Goal: Contribute content: Contribute content

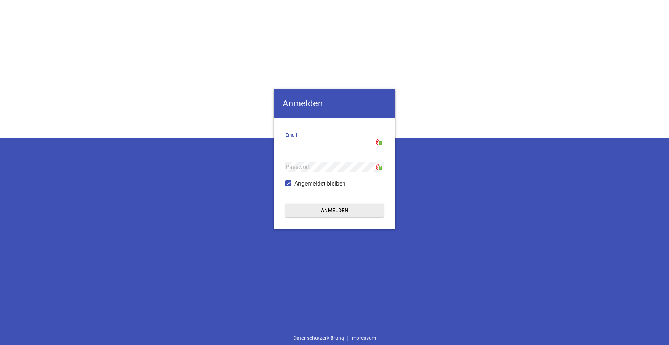
type input "[EMAIL_ADDRESS][DOMAIN_NAME]"
click at [317, 213] on button "Anmelden" at bounding box center [334, 210] width 98 height 13
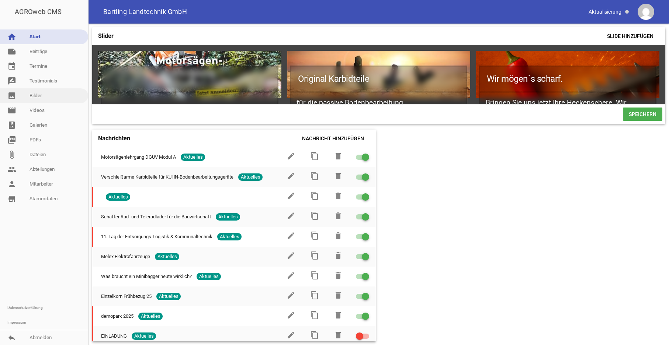
click at [38, 95] on link "image Bilder" at bounding box center [44, 95] width 88 height 15
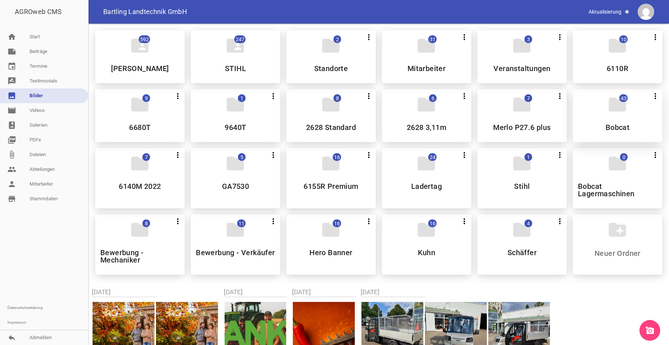
click at [614, 126] on h5 "Bobcat" at bounding box center [617, 127] width 24 height 7
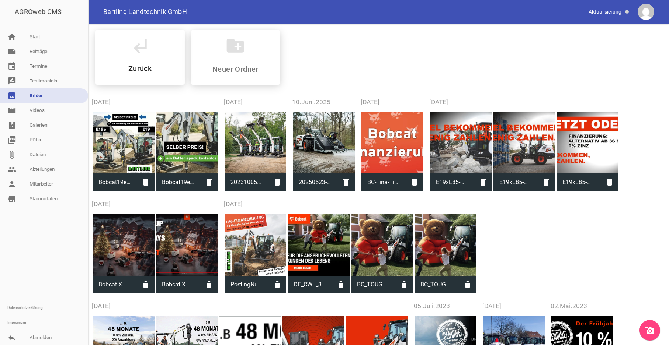
click at [652, 331] on icon "add_a_photo" at bounding box center [649, 330] width 9 height 9
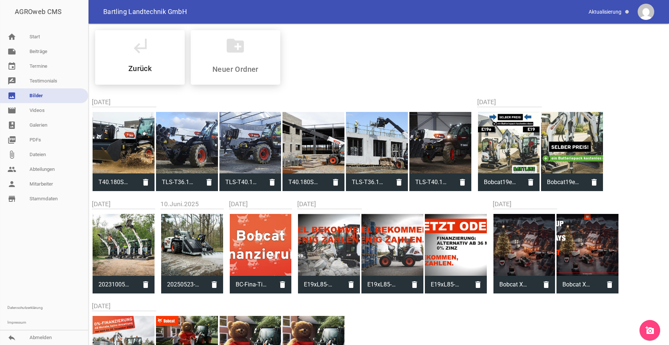
click at [129, 146] on div at bounding box center [123, 143] width 62 height 62
type input "T40.180SLP-Stage-V-Construction-20200318_K4_5756_K4_6604.jpg"
type input "1200"
type input "3840"
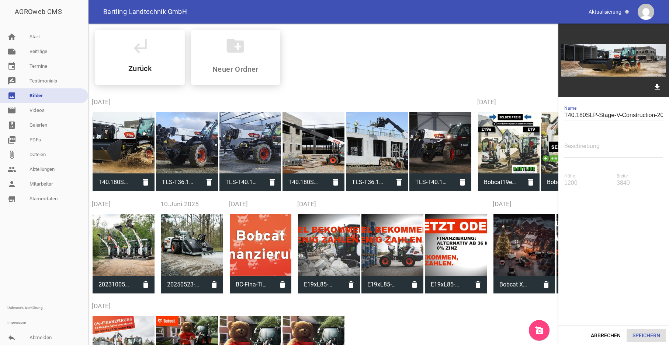
click at [653, 335] on button "Speichern" at bounding box center [645, 335] width 39 height 13
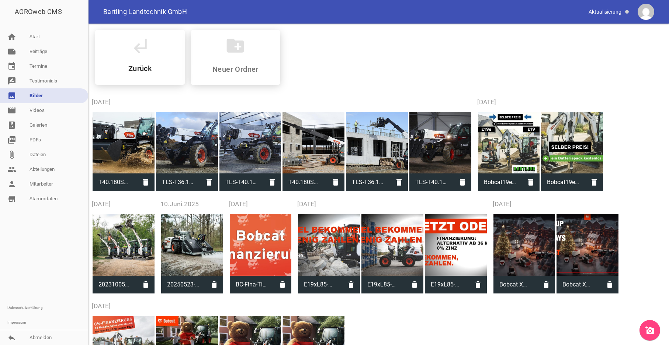
click at [118, 130] on div at bounding box center [123, 143] width 62 height 62
type input "T40.180SLP-Stage-V-Construction-20200318_K4_5756_K4_6604.jpg"
type input "1200"
type input "3840"
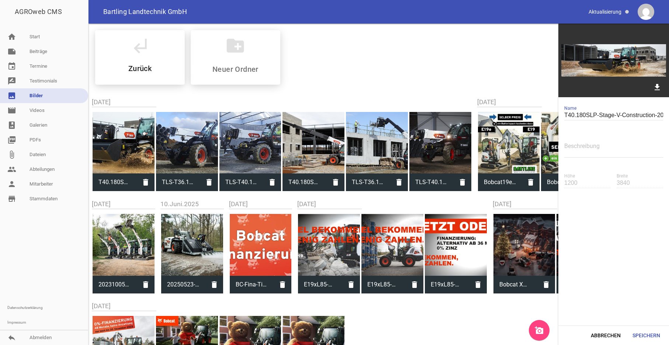
click at [130, 145] on div at bounding box center [123, 143] width 62 height 62
click at [129, 151] on div at bounding box center [123, 143] width 62 height 62
click at [45, 55] on link "note Beiträge" at bounding box center [44, 51] width 88 height 15
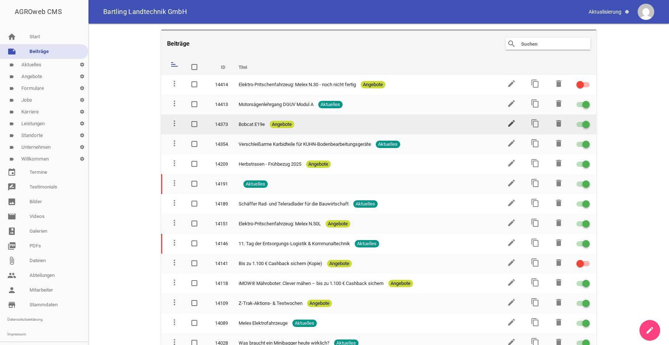
click at [507, 124] on icon "edit" at bounding box center [511, 123] width 9 height 9
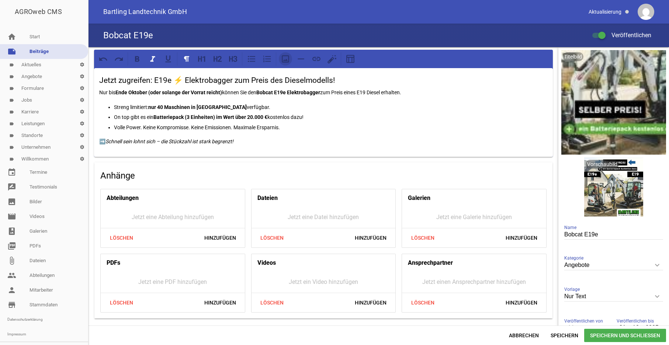
click at [287, 59] on icon at bounding box center [285, 59] width 10 height 10
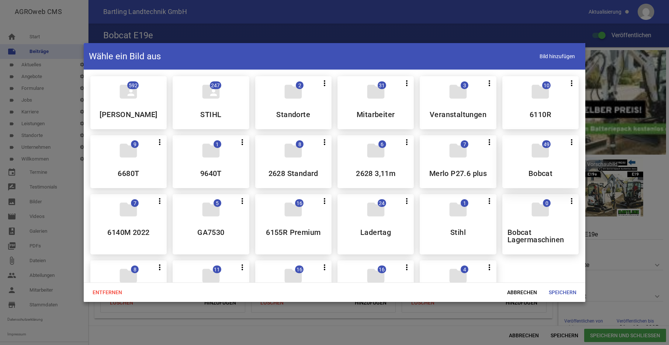
click at [542, 176] on h5 "Bobcat" at bounding box center [540, 173] width 24 height 7
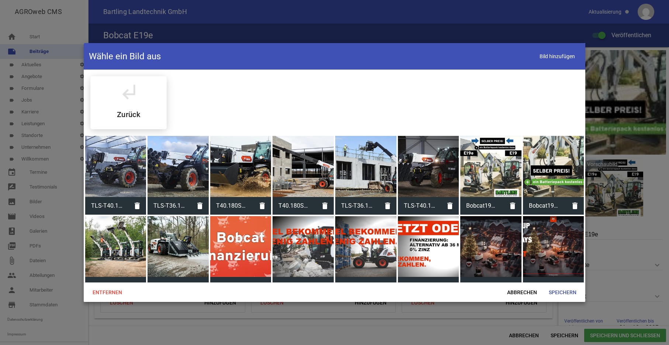
click at [116, 165] on div at bounding box center [115, 166] width 61 height 61
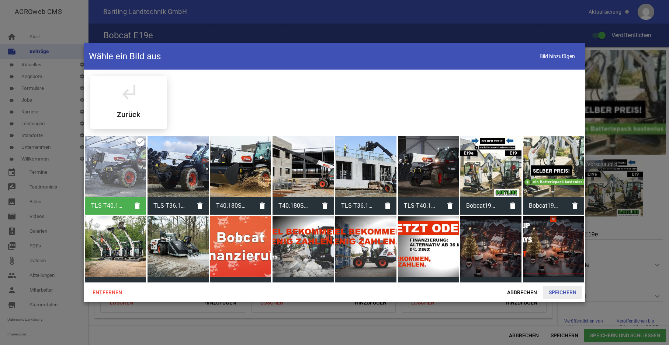
click at [566, 291] on span "Speichern" at bounding box center [561, 292] width 39 height 13
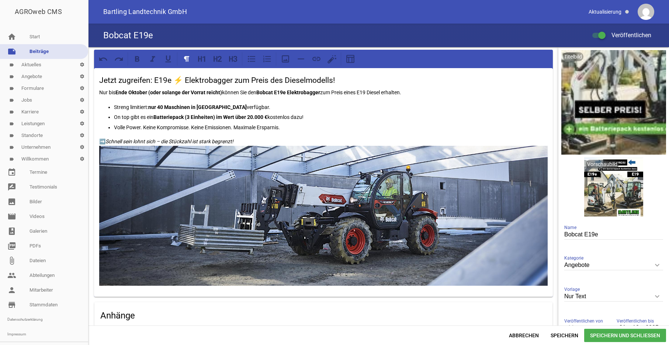
click at [325, 201] on img at bounding box center [323, 216] width 448 height 140
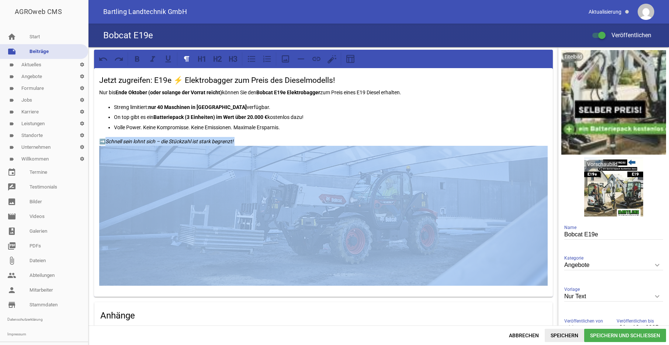
click at [567, 333] on span "Speichern" at bounding box center [563, 335] width 39 height 13
click at [306, 194] on img at bounding box center [323, 216] width 448 height 140
click at [304, 210] on img at bounding box center [323, 216] width 448 height 140
click at [308, 221] on img at bounding box center [323, 216] width 448 height 140
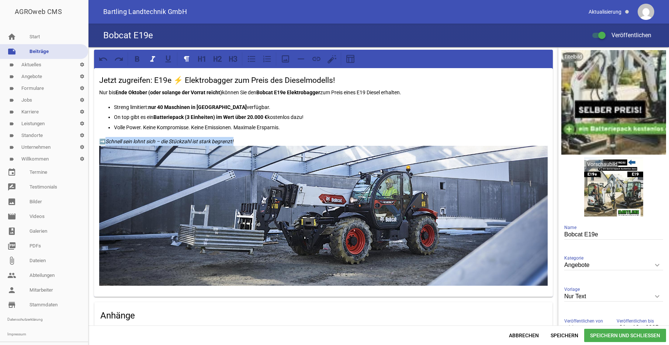
drag, startPoint x: 240, startPoint y: 139, endPoint x: 248, endPoint y: 170, distance: 32.2
click at [248, 170] on p "➡️ [PERSON_NAME] sein lohnt sich – die Stückzahl ist stark begrenzt!" at bounding box center [323, 211] width 448 height 149
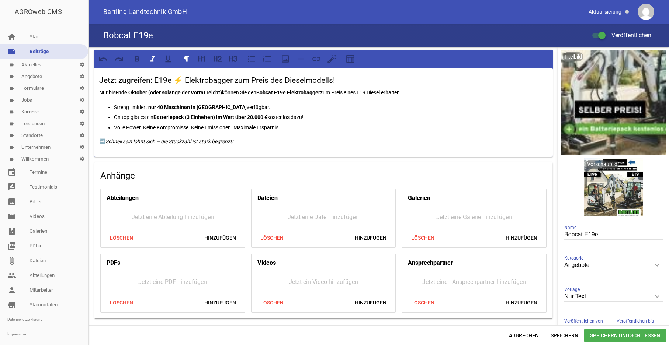
click at [245, 140] on p "➡️ [PERSON_NAME] sein lohnt sich – die Stückzahl ist stark begrenzt!" at bounding box center [323, 141] width 448 height 9
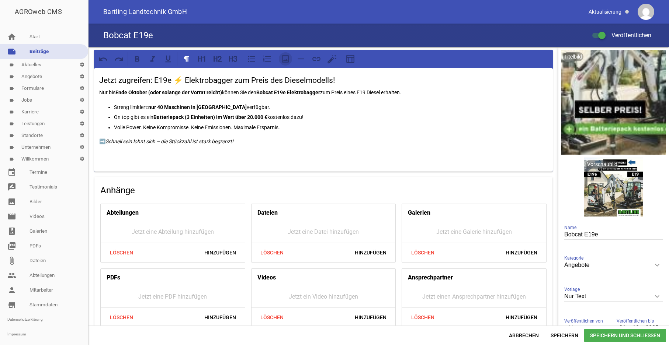
click at [285, 58] on icon at bounding box center [285, 59] width 10 height 10
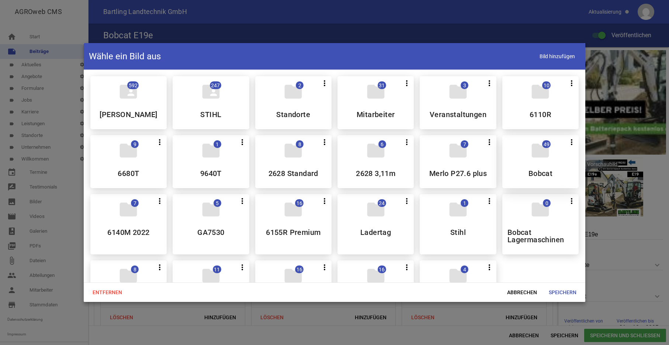
click at [535, 164] on div "folder 49 more_vert Teilen Bearbeiten Löschen Bobcat" at bounding box center [540, 161] width 76 height 53
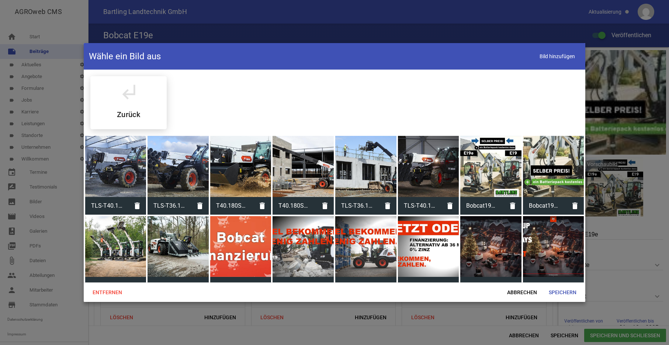
click at [535, 164] on div at bounding box center [553, 166] width 61 height 61
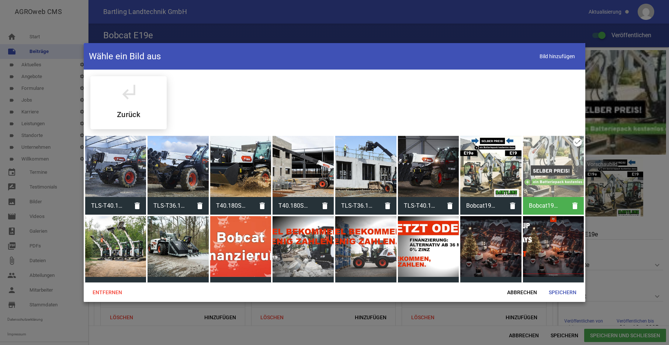
click at [225, 170] on div at bounding box center [240, 166] width 61 height 61
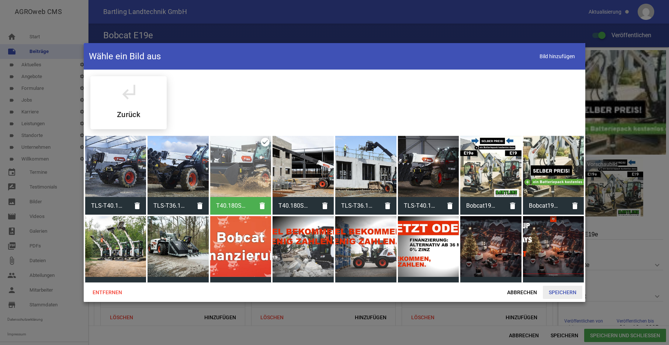
click at [566, 292] on span "Speichern" at bounding box center [561, 292] width 39 height 13
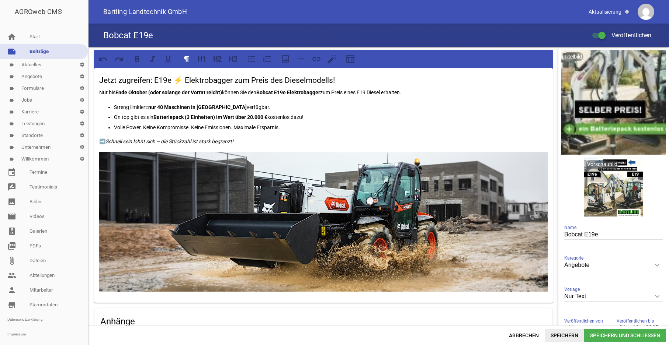
click at [564, 338] on span "Speichern" at bounding box center [563, 335] width 39 height 13
click at [254, 143] on p "➡️ [PERSON_NAME] sein lohnt sich – die Stückzahl ist stark begrenzt!" at bounding box center [323, 141] width 448 height 9
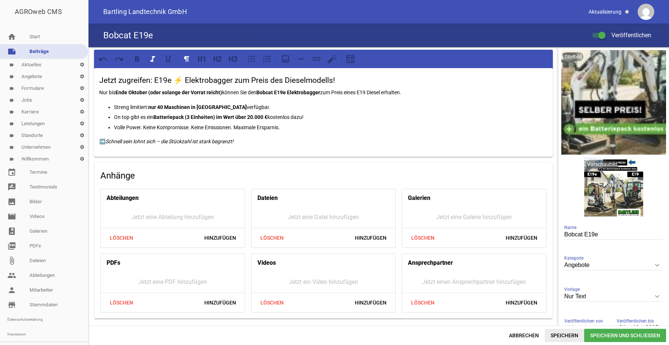
click at [560, 337] on span "Speichern" at bounding box center [563, 335] width 39 height 13
click at [34, 38] on link "home Start" at bounding box center [44, 36] width 88 height 15
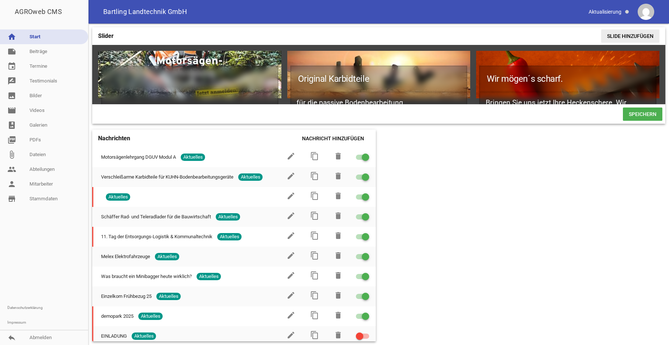
click at [635, 38] on span "Slide hinzufügen" at bounding box center [630, 35] width 58 height 13
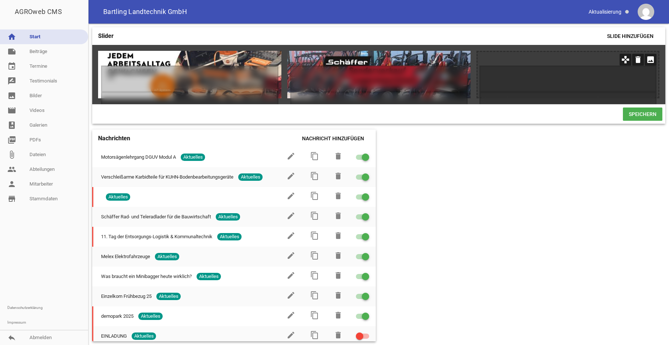
click at [650, 62] on icon "image" at bounding box center [650, 60] width 12 height 12
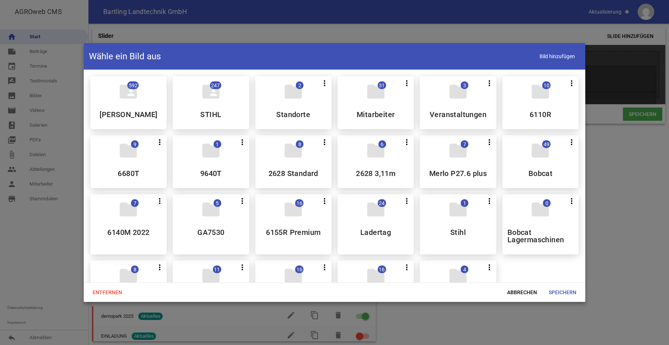
click at [528, 170] on h5 "Bobcat" at bounding box center [540, 173] width 24 height 7
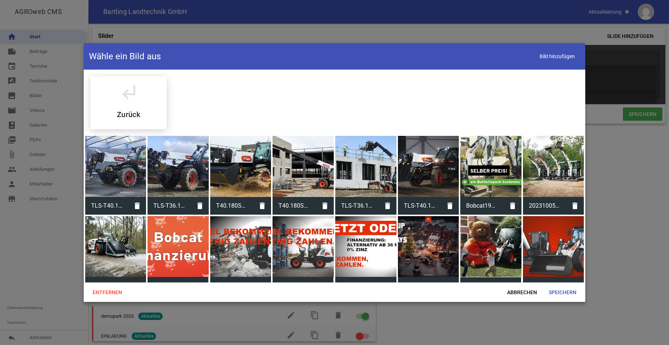
click at [526, 169] on div at bounding box center [553, 166] width 61 height 61
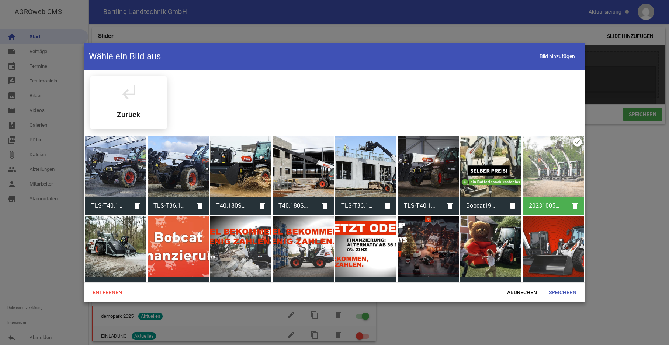
click at [167, 171] on div at bounding box center [177, 166] width 61 height 61
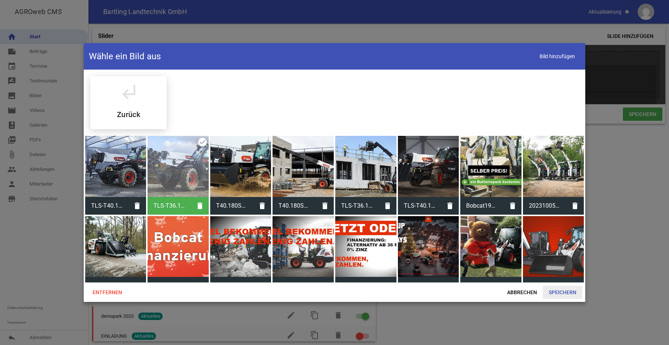
click at [561, 293] on span "Speichern" at bounding box center [561, 292] width 39 height 13
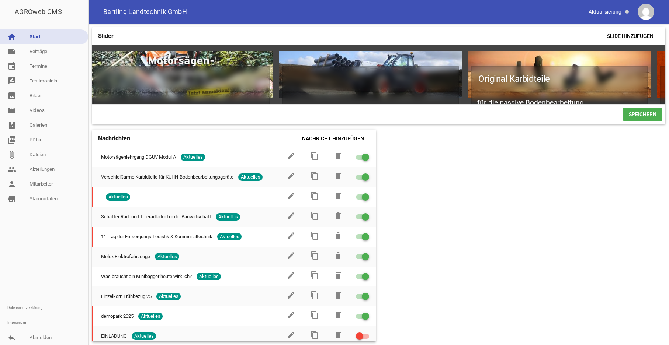
scroll to position [0, 0]
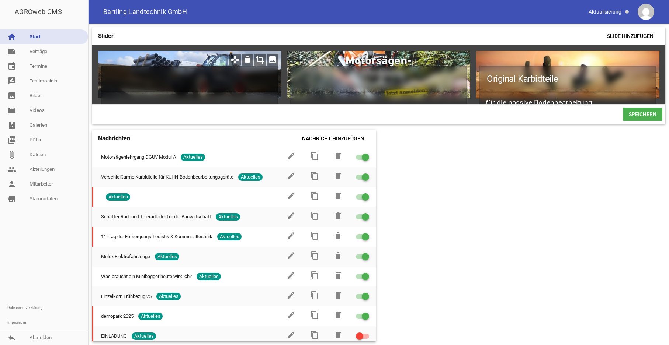
click at [155, 77] on h1 at bounding box center [189, 79] width 177 height 27
paste h1
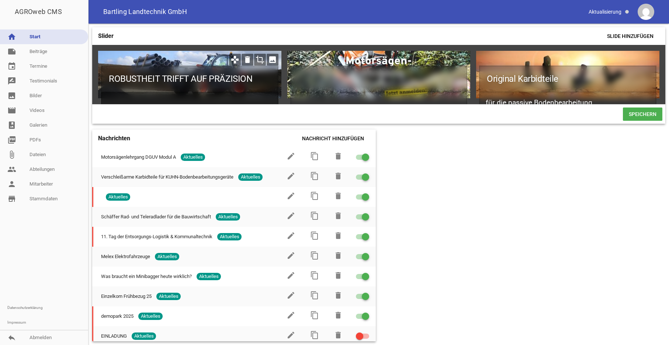
click at [157, 96] on h2 at bounding box center [189, 103] width 177 height 22
click at [114, 92] on h2 at bounding box center [189, 103] width 177 height 22
paste h2
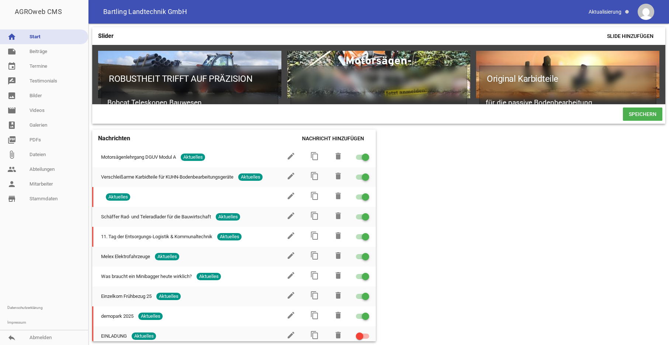
click at [477, 216] on div "Slider Slide hinzufügen ROBUSTHEIT TRIFFT AUF PRÄZISION Bobcat Teleskopen Bauwe…" at bounding box center [378, 185] width 580 height 322
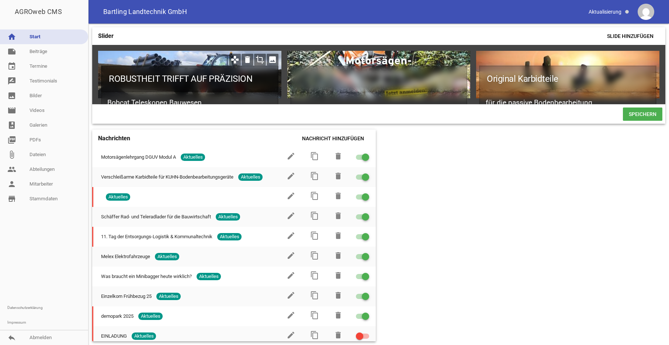
click at [115, 70] on h1 "ROBUSTHEIT TRIFFT AUF PRÄZISION" at bounding box center [189, 79] width 177 height 27
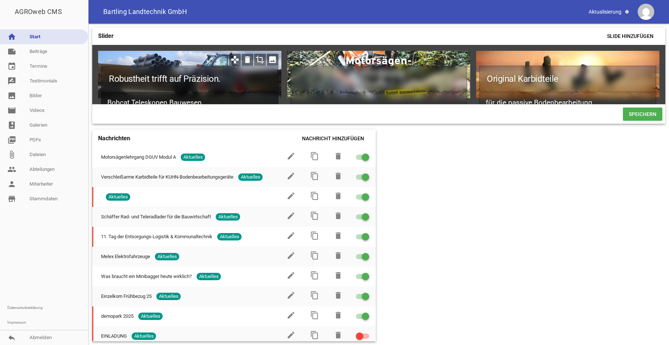
click at [169, 92] on h2 "Bobcat Teleskopen Bauwesen" at bounding box center [189, 103] width 177 height 22
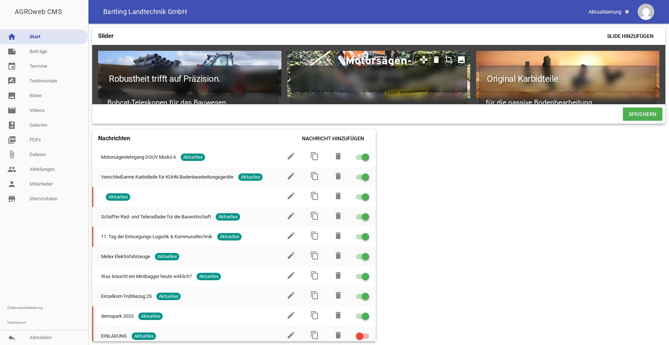
click at [365, 71] on h1 at bounding box center [378, 79] width 177 height 27
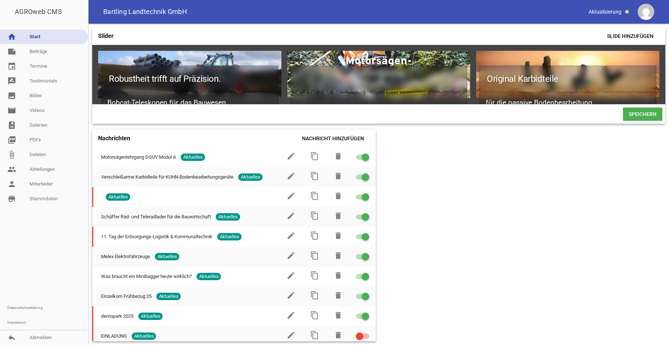
click at [634, 121] on span "Speichern" at bounding box center [641, 114] width 39 height 13
